Goal: Information Seeking & Learning: Learn about a topic

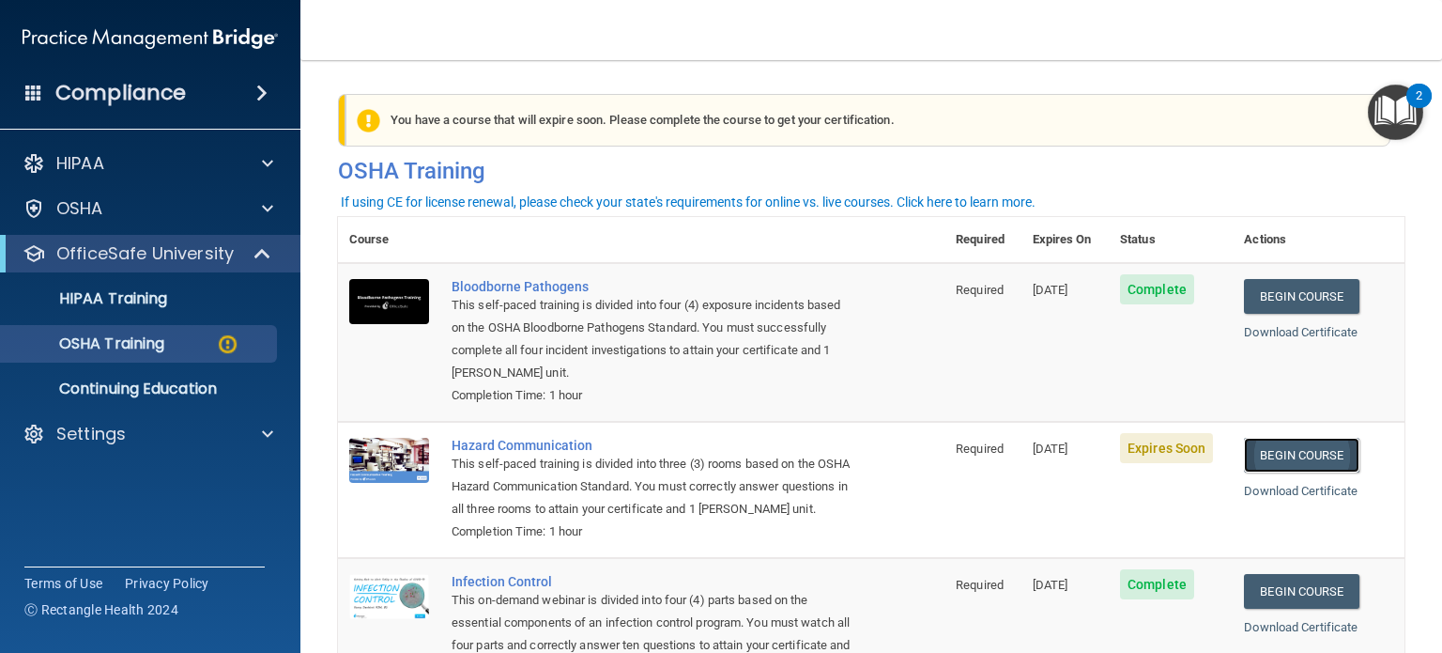
click at [1311, 445] on link "Begin Course" at bounding box center [1301, 455] width 115 height 35
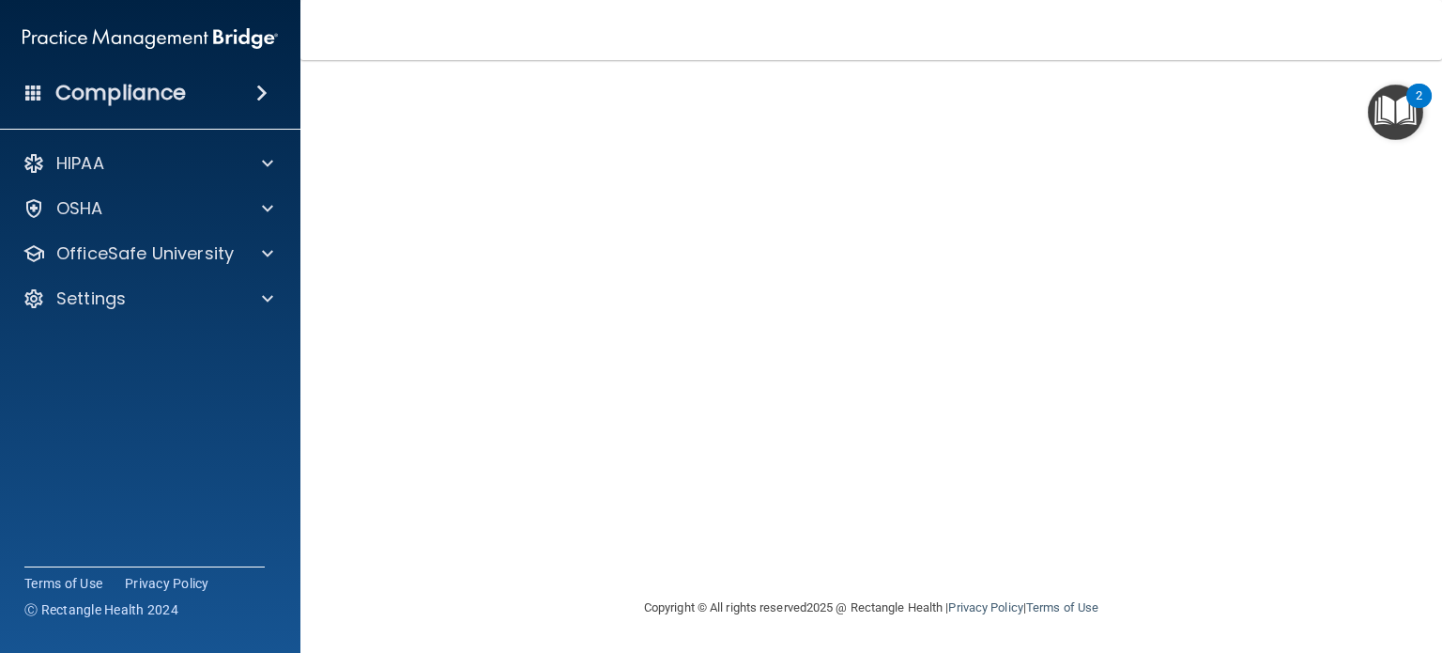
scroll to position [53, 0]
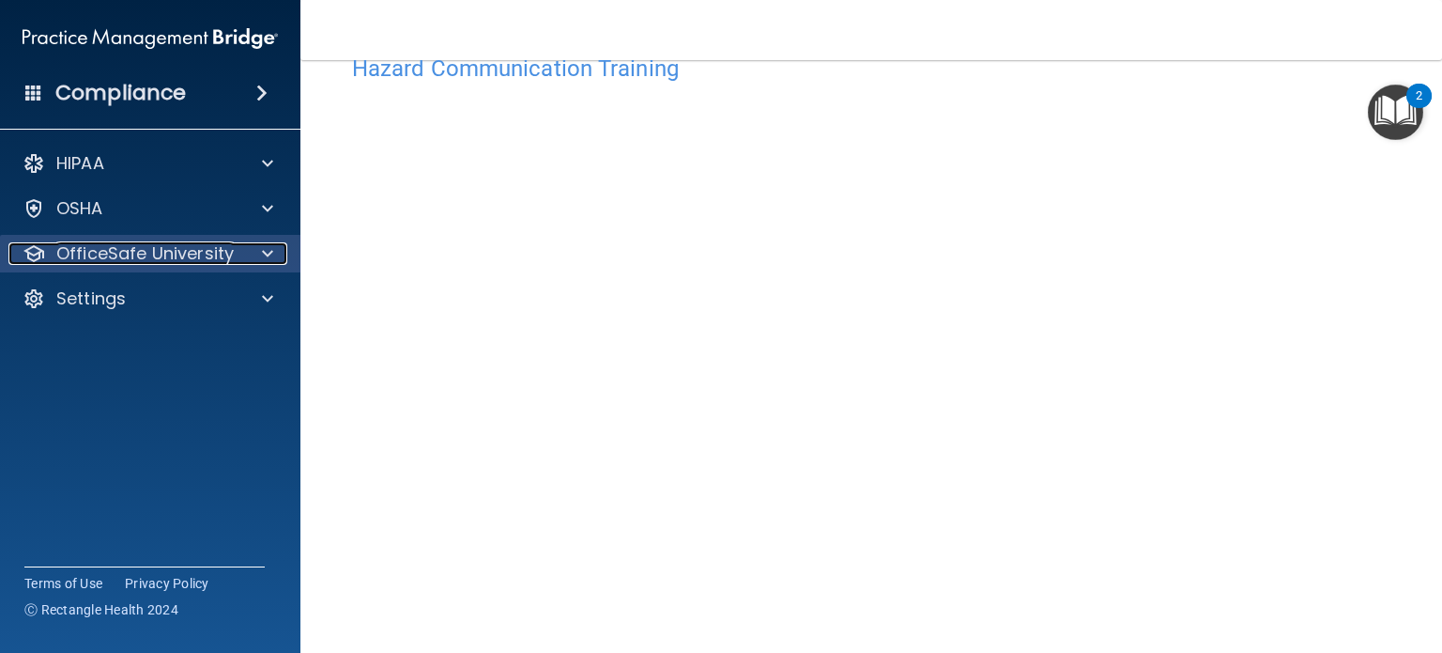
click at [118, 251] on p "OfficeSafe University" at bounding box center [144, 253] width 177 height 23
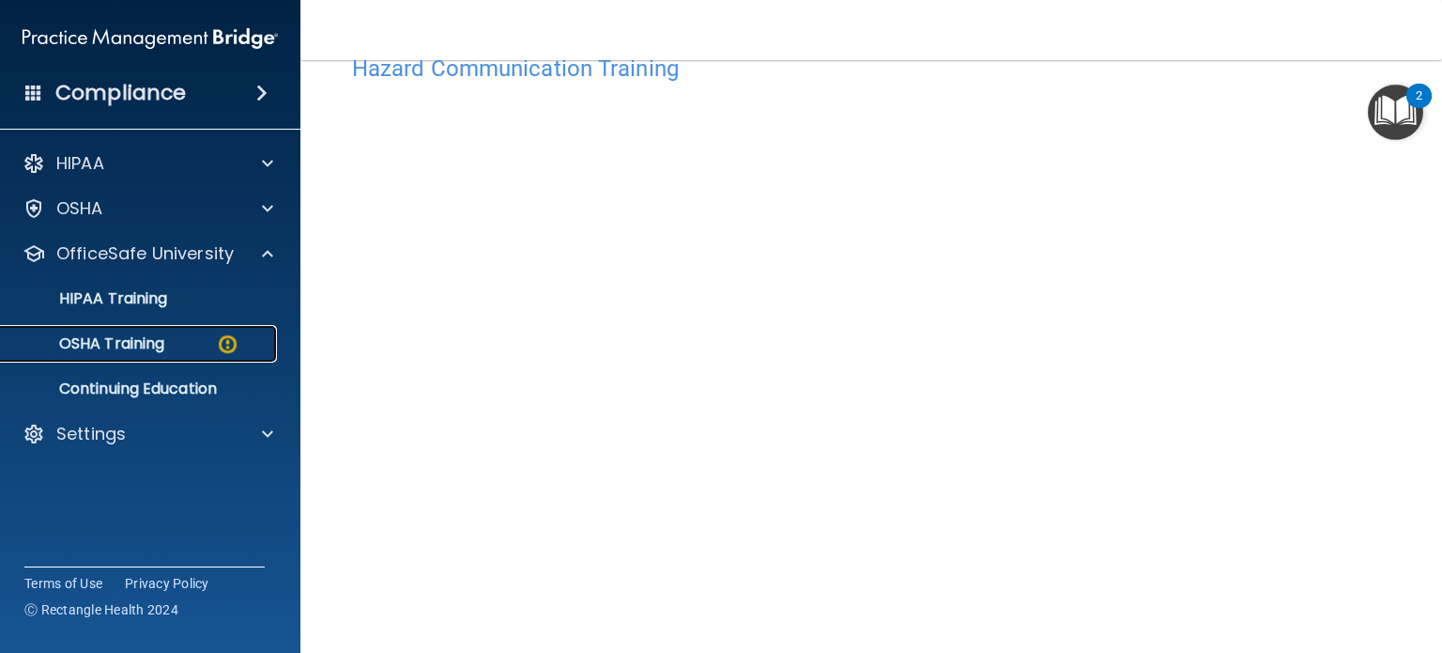
click at [129, 334] on p "OSHA Training" at bounding box center [88, 343] width 152 height 19
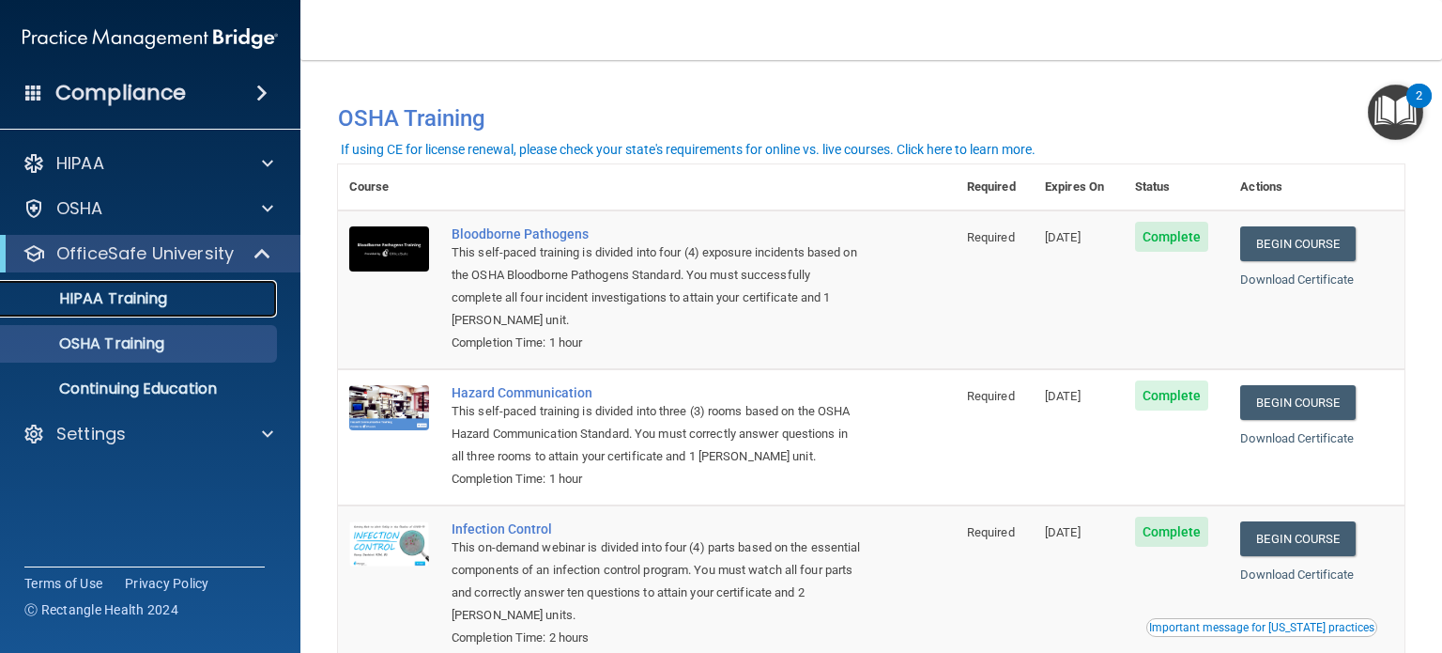
click at [161, 302] on p "HIPAA Training" at bounding box center [89, 298] width 155 height 19
